Goal: Complete application form

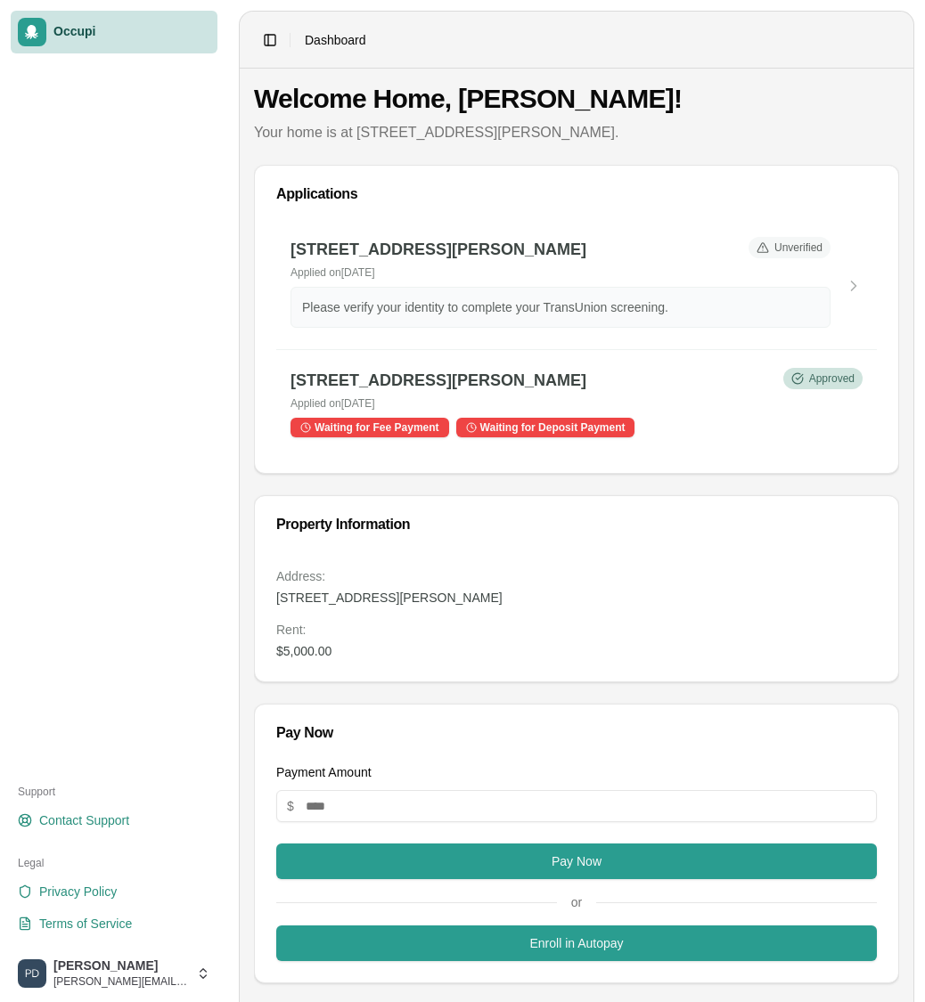
click at [123, 22] on link "Occupi" at bounding box center [114, 32] width 207 height 43
click at [143, 959] on html "Occupi Support Contact Support Legal Privacy Policy Terms of Service [PERSON_NA…" at bounding box center [462, 501] width 925 height 1002
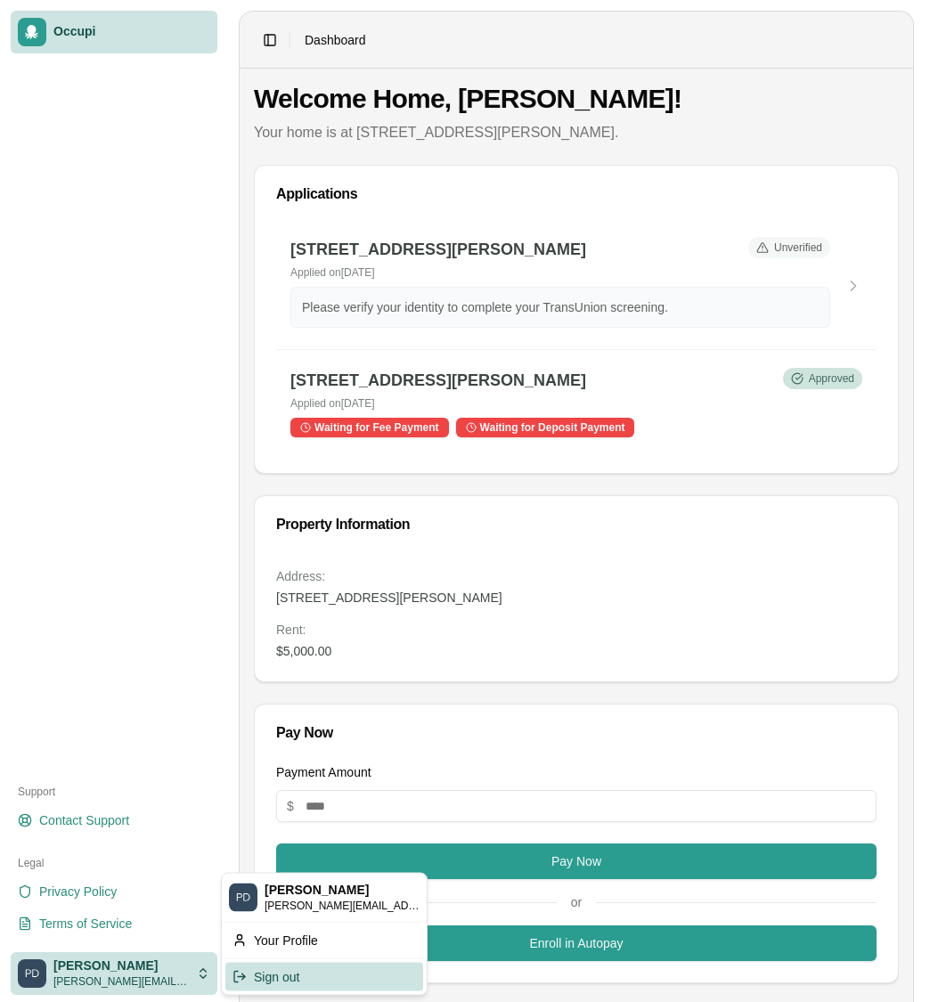
click at [301, 980] on div "Sign out" at bounding box center [324, 976] width 198 height 29
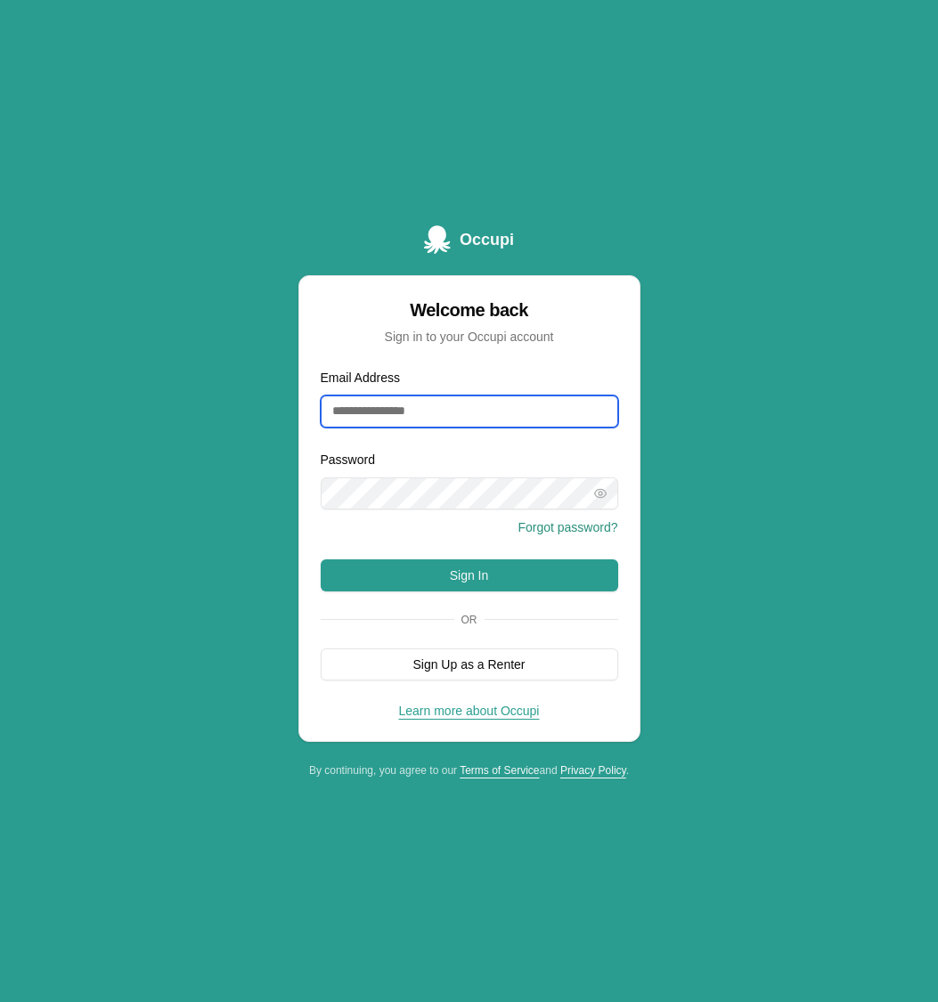
click at [400, 414] on input "Email Address" at bounding box center [470, 412] width 298 height 32
click at [288, 467] on div "Occupi Welcome back Sign in to your Occupi account Email Address Password Forgo…" at bounding box center [469, 501] width 938 height 1002
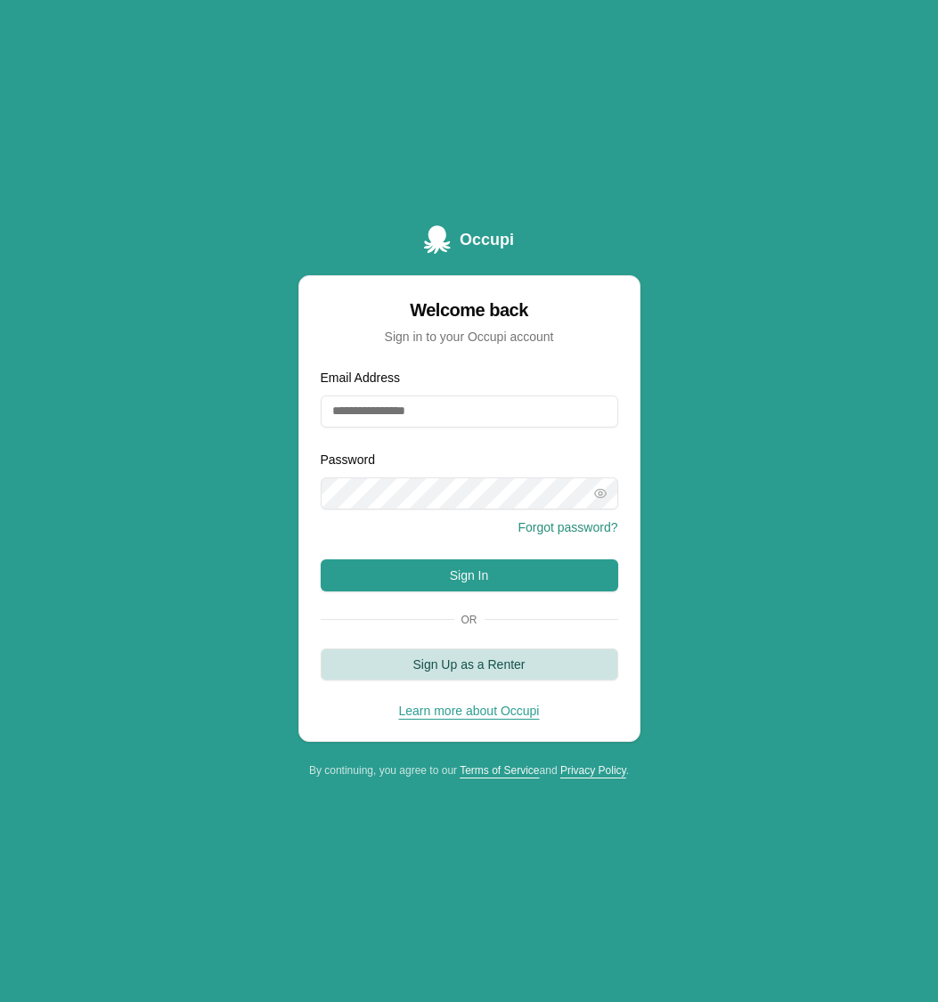
click at [494, 656] on button "Sign Up as a Renter" at bounding box center [470, 665] width 298 height 32
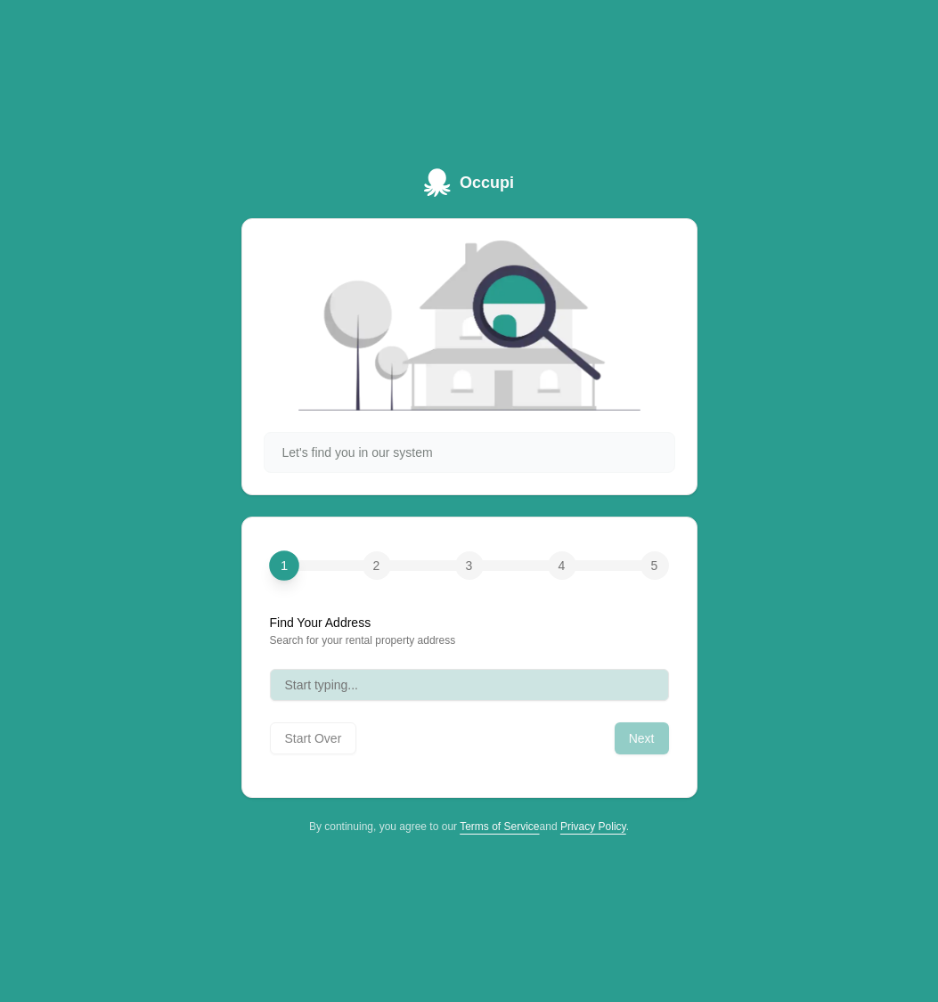
click at [438, 675] on button "Start typing..." at bounding box center [469, 685] width 399 height 32
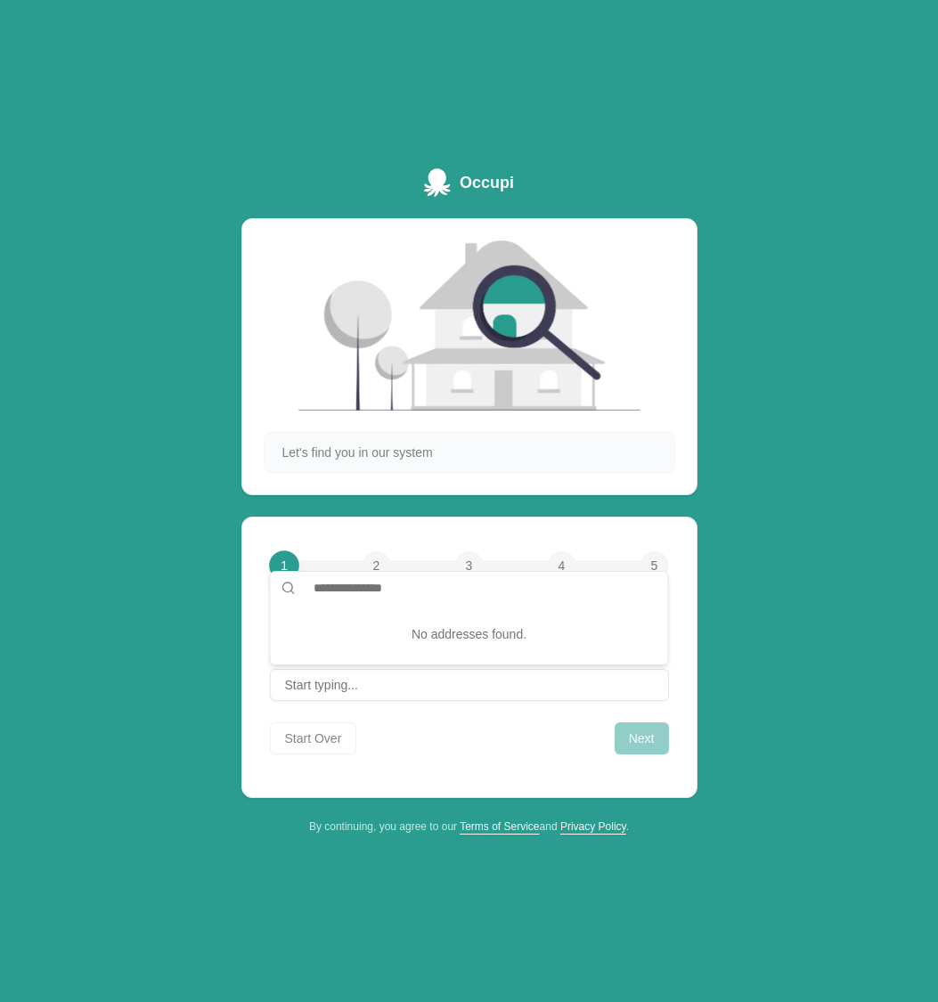
click at [420, 591] on input "text" at bounding box center [480, 588] width 355 height 32
type input "**********"
click at [455, 746] on div "Start Over Next" at bounding box center [469, 734] width 399 height 39
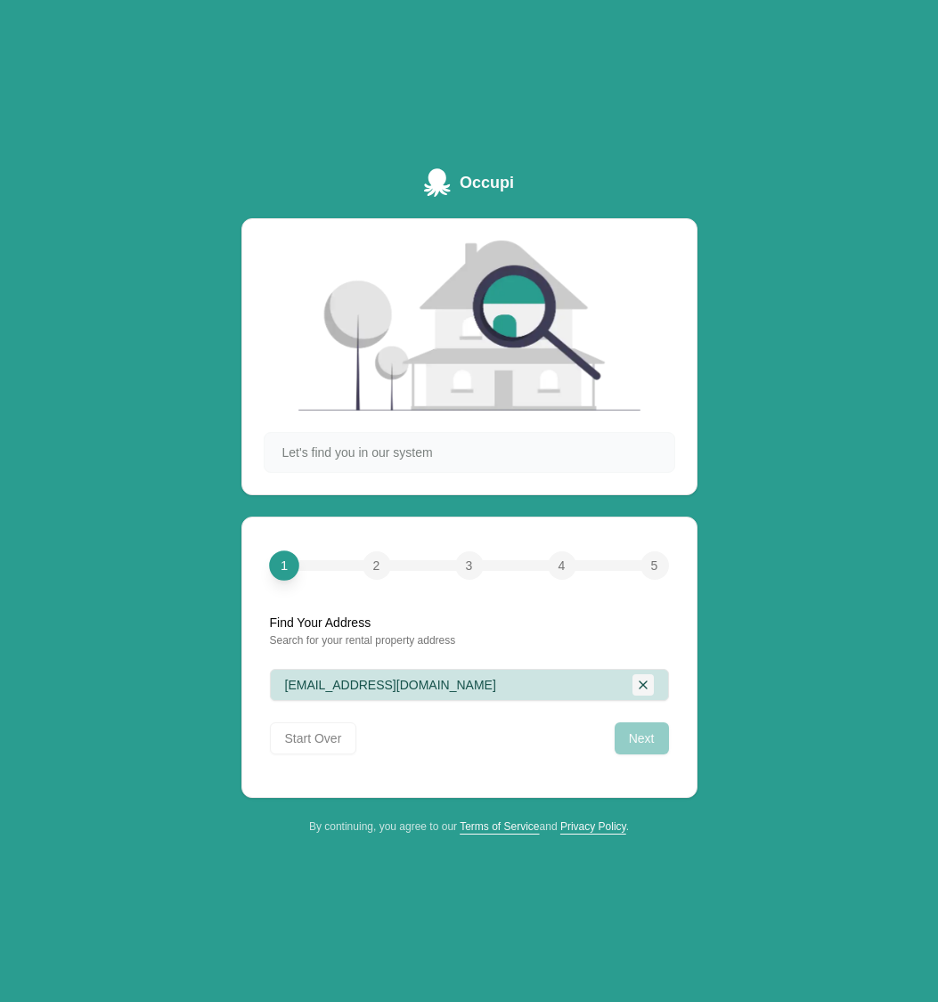
click at [644, 682] on div "Clear" at bounding box center [643, 684] width 21 height 21
click at [417, 687] on button "Start typing..." at bounding box center [469, 685] width 399 height 32
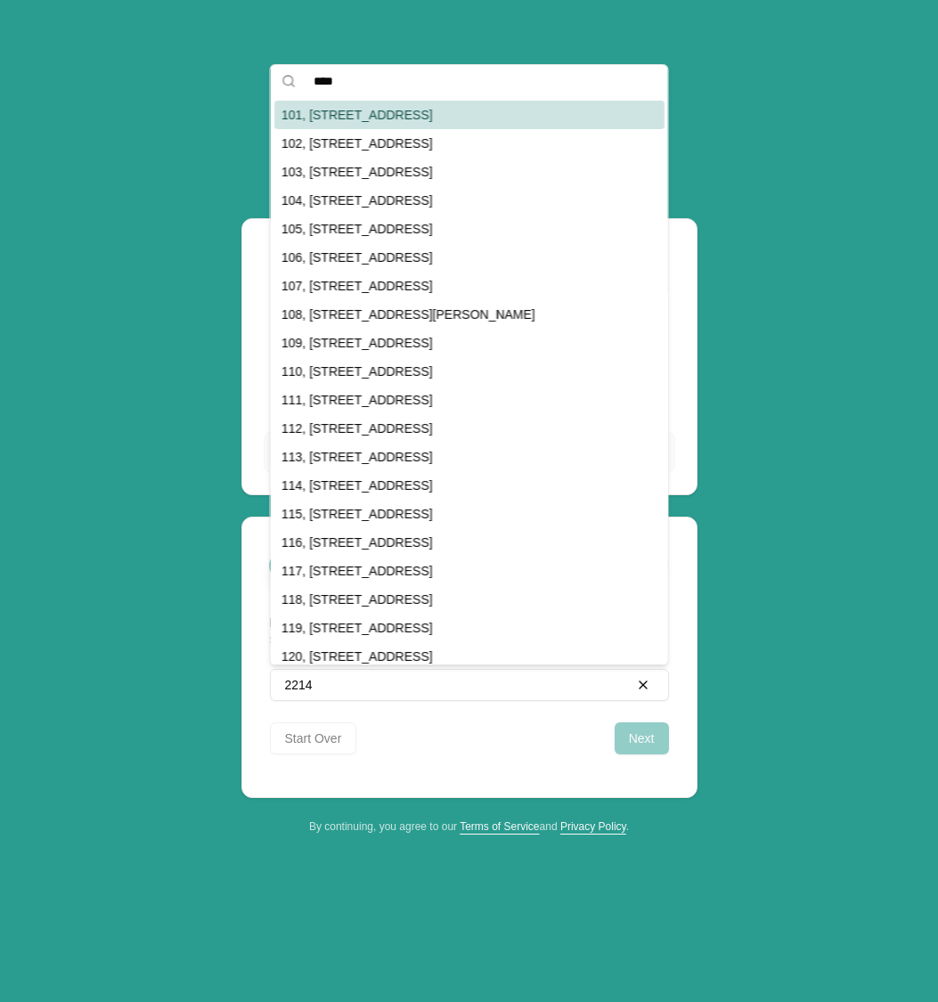
click at [421, 118] on div "101, [STREET_ADDRESS]" at bounding box center [469, 115] width 390 height 29
type input "**********"
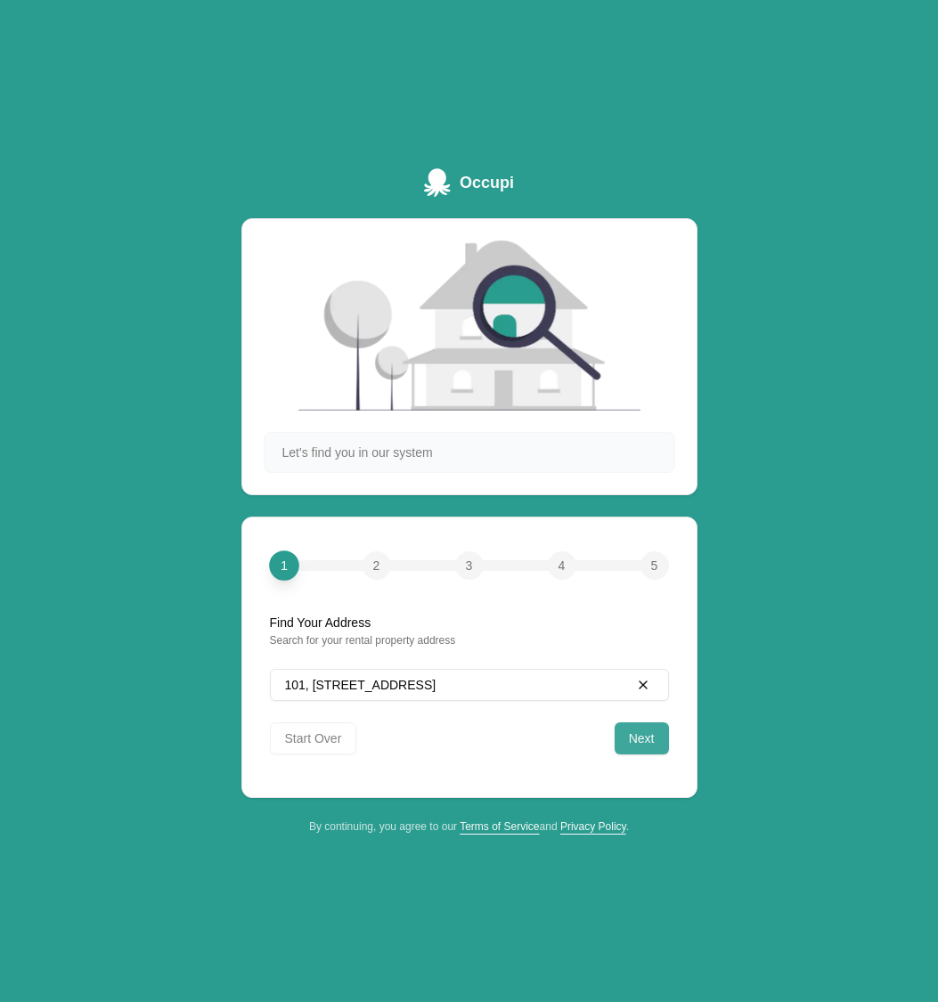
click at [641, 738] on button "Next" at bounding box center [642, 738] width 54 height 32
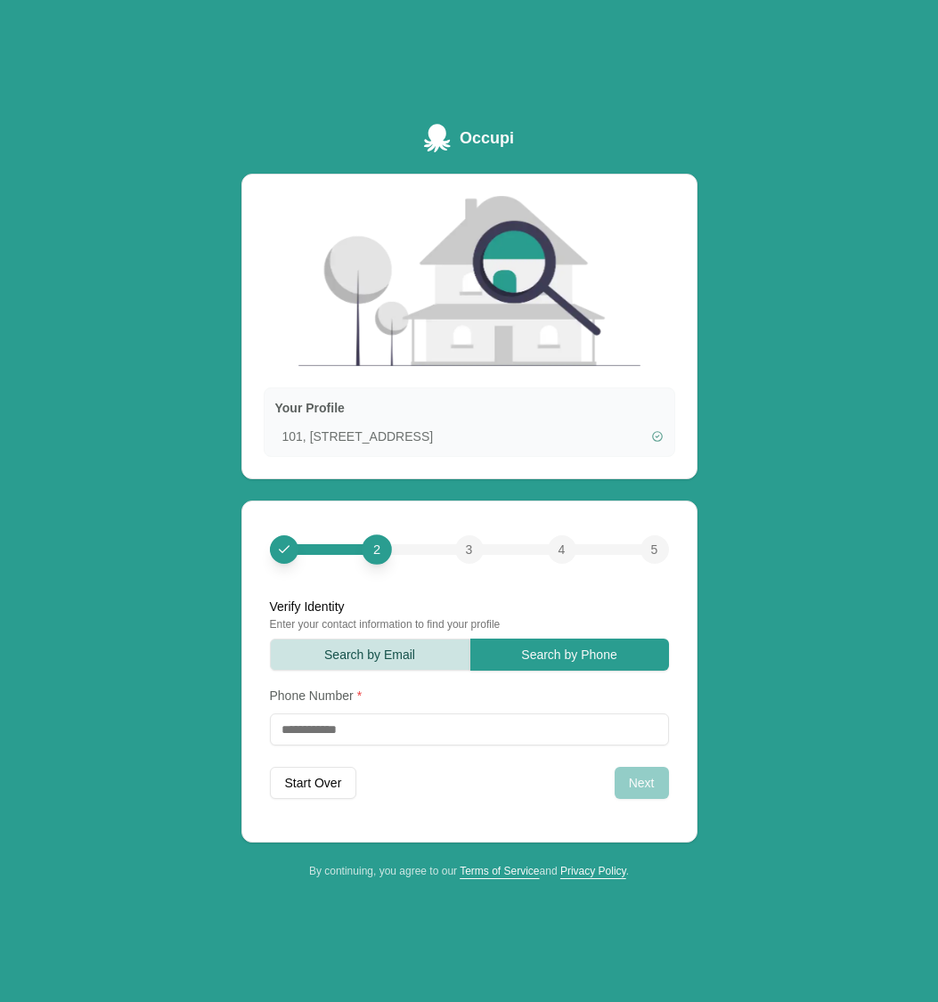
click at [400, 651] on button "Search by Email" at bounding box center [370, 655] width 200 height 32
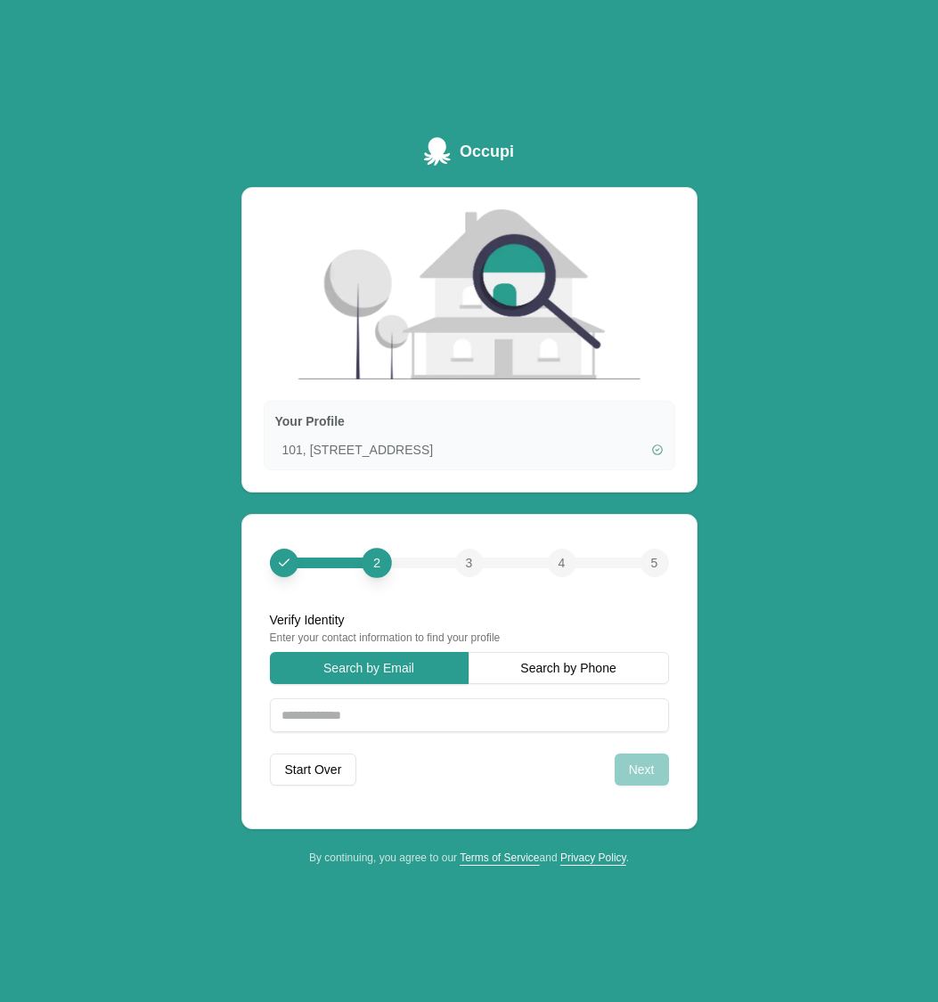
click at [427, 715] on input "text" at bounding box center [469, 715] width 399 height 34
type input "**********"
click at [652, 777] on button "Next" at bounding box center [642, 770] width 54 height 32
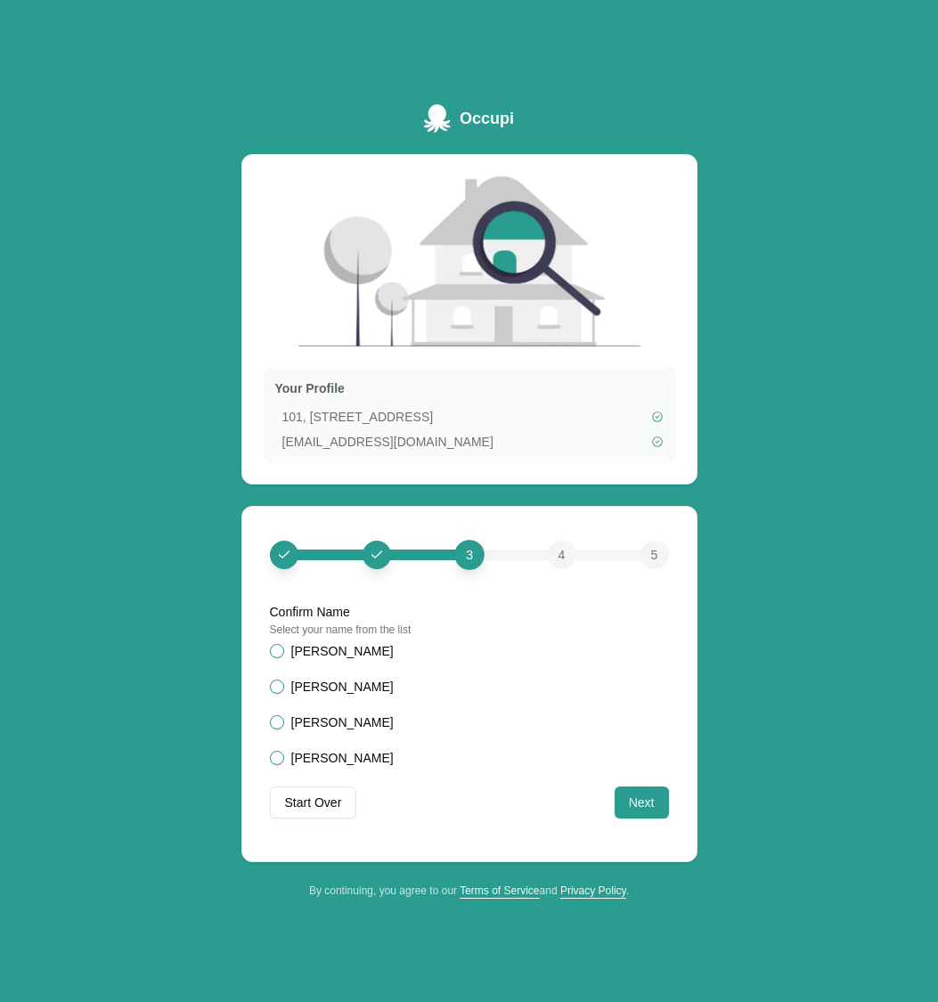
click at [281, 690] on button "[PERSON_NAME]" at bounding box center [277, 687] width 14 height 14
click at [634, 801] on button "Next" at bounding box center [642, 803] width 54 height 32
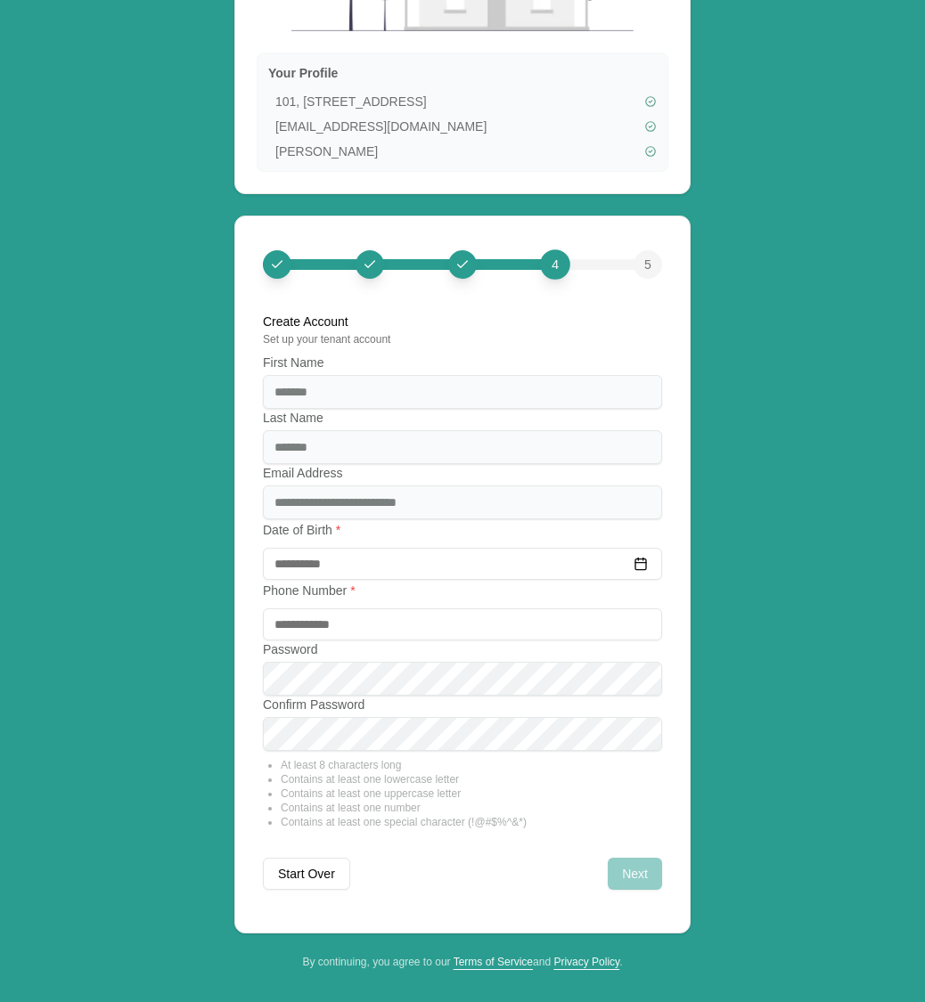
scroll to position [249, 0]
